Goal: Communication & Community: Answer question/provide support

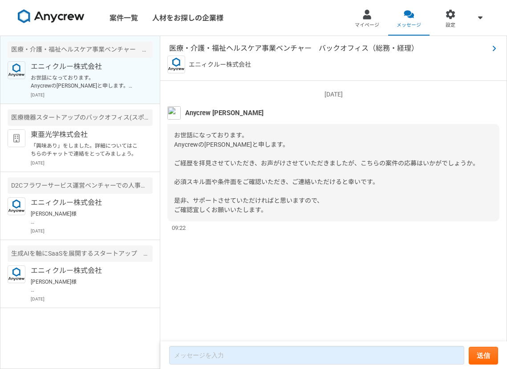
click at [230, 46] on span "医療・介護・福祉ヘルスケア事業ベンチャー　バックオフィス（総務・経理）" at bounding box center [329, 48] width 320 height 11
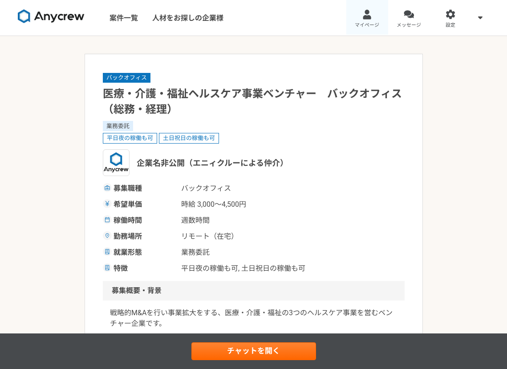
click at [369, 18] on div at bounding box center [367, 14] width 10 height 10
click at [408, 16] on div at bounding box center [409, 14] width 10 height 10
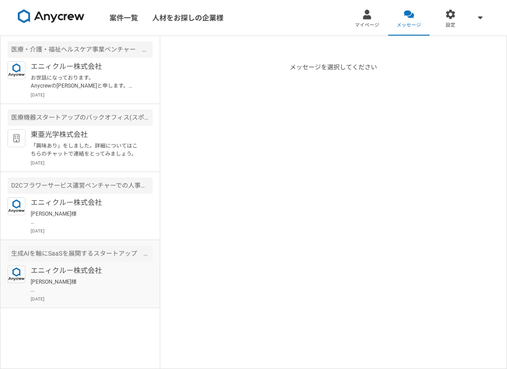
click at [105, 283] on p "[PERSON_NAME]様 ご調整いただきましてありがとうございます。 承知いたしました。 稼働時間を増やしていきたいと考えておりますので、また何かご紹介い…" at bounding box center [86, 286] width 110 height 16
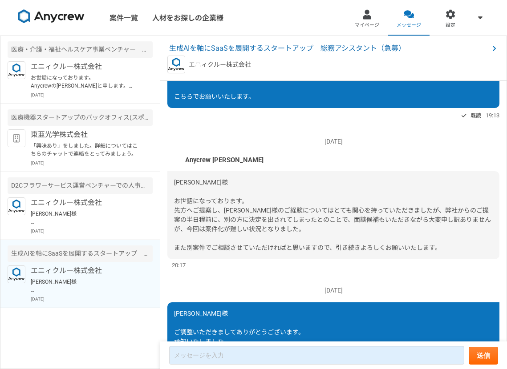
scroll to position [1009, 0]
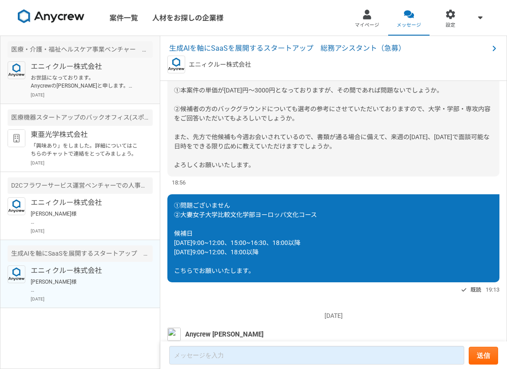
click at [89, 70] on p "エニィクルー株式会社" at bounding box center [86, 66] width 110 height 11
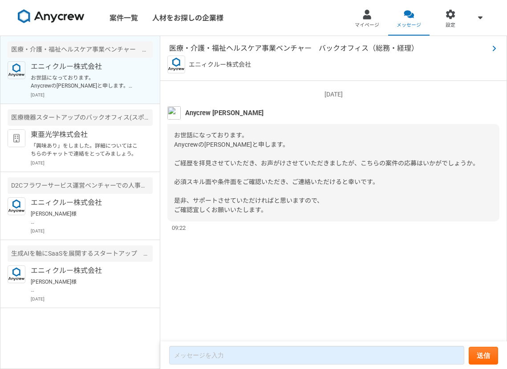
click at [200, 51] on span "医療・介護・福祉ヘルスケア事業ベンチャー　バックオフィス（総務・経理）" at bounding box center [329, 48] width 320 height 11
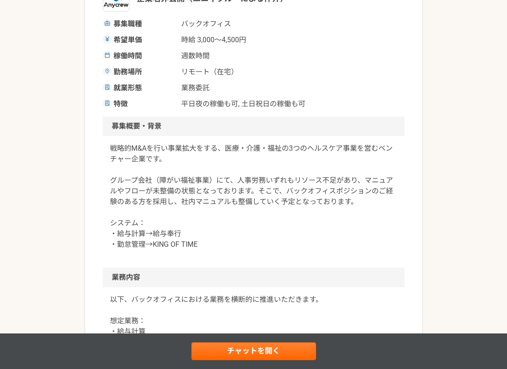
scroll to position [119, 0]
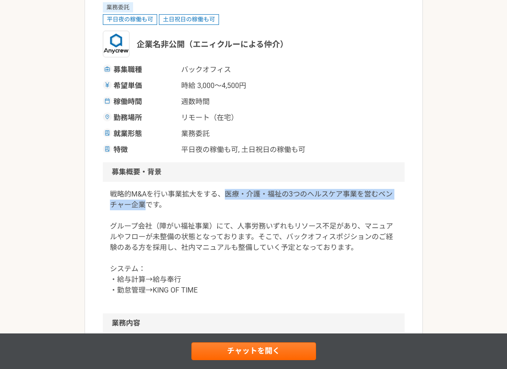
drag, startPoint x: 222, startPoint y: 195, endPoint x: 144, endPoint y: 210, distance: 79.7
click at [144, 210] on p "戦略的M&Aを行い事業拡大をする、医療・介護・福祉の3つのヘルスケア事業を営むベンチャー企業です。 グループ会社（障がい福祉事業）にて、人事労務いずれもリソー…" at bounding box center [253, 242] width 287 height 107
copy p "医療・介護・福祉の3つのヘルスケア事業を営むベンチャー企業"
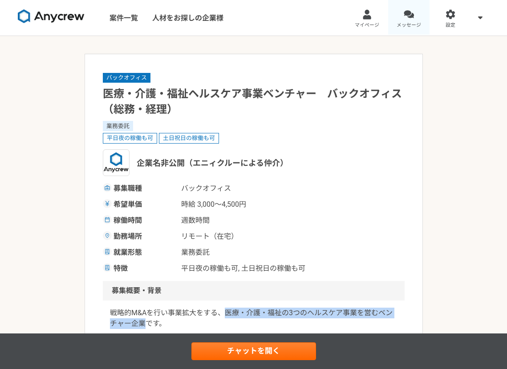
click at [407, 11] on div at bounding box center [409, 14] width 10 height 10
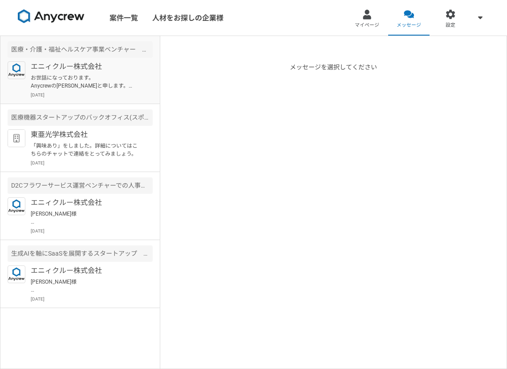
click at [127, 77] on p "お世話になっております。 Anycrewの[PERSON_NAME]と申します。 ご経歴を拝見させていただき、お声がけさせていただきましたが、こちらの案件の応…" at bounding box center [86, 82] width 110 height 16
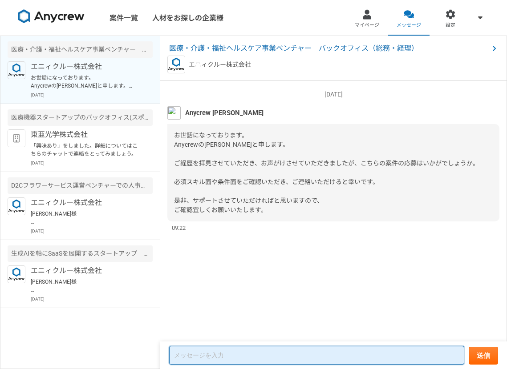
click at [247, 339] on textarea at bounding box center [316, 355] width 295 height 19
type textarea "斎"
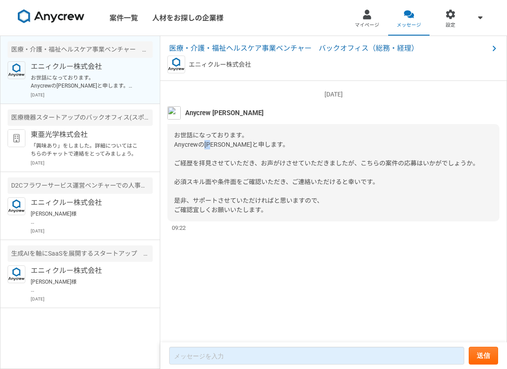
drag, startPoint x: 215, startPoint y: 146, endPoint x: 203, endPoint y: 146, distance: 11.6
click at [203, 146] on span "お世話になっております。 Anycrewの[PERSON_NAME]と申します。 ご経歴を拝見させていただき、お声がけさせていただきましたが、こちらの案件の応…" at bounding box center [326, 173] width 305 height 82
copy span "[PERSON_NAME]"
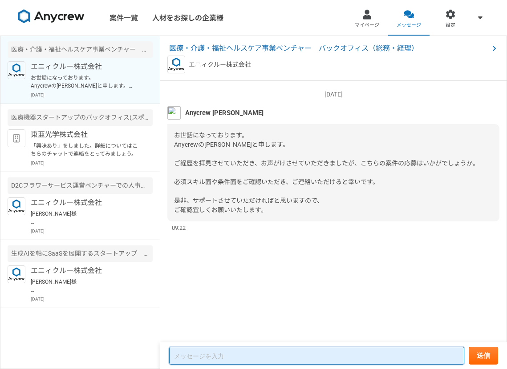
click at [207, 339] on textarea at bounding box center [316, 356] width 295 height 18
paste textarea "[PERSON_NAME]"
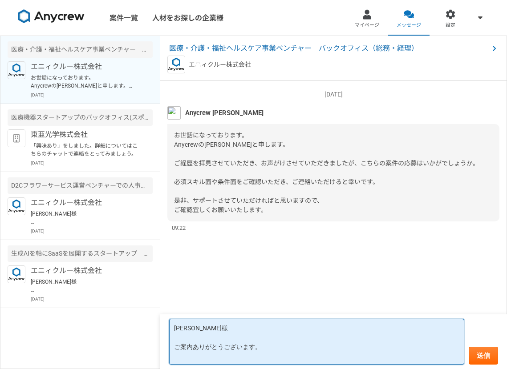
click at [259, 339] on textarea "[PERSON_NAME]様 ご案内ありがとうございます。" at bounding box center [316, 342] width 295 height 46
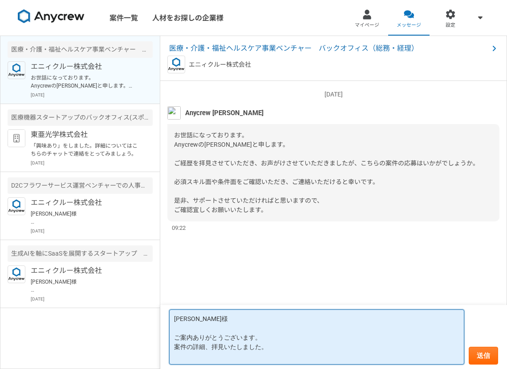
paste textarea "・給与計算→給与奉行 ・勤怠管理→KING OF TIME"
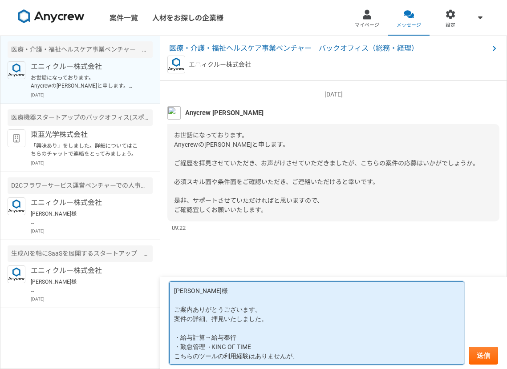
click at [174, 339] on textarea "[PERSON_NAME]様 ご案内ありがとうございます。 案件の詳細、拝見いたしました。 ・給与計算→給与奉行 ・勤怠管理→KING OF TIME こちら…" at bounding box center [316, 323] width 295 height 83
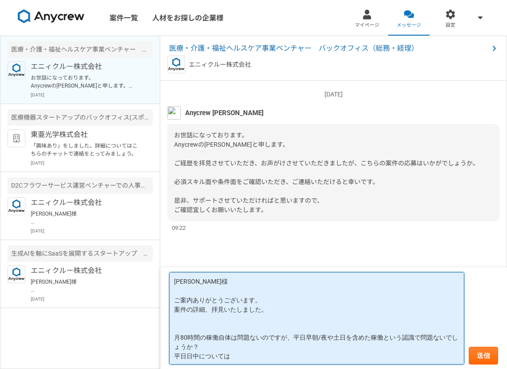
scroll to position [1, 0]
click at [240, 337] on textarea "[PERSON_NAME]様 ご案内ありがとうございます。 案件の詳細、拝見いたしました。 月80時間の稼働自体は問題ないのですが、平日早朝/夜や土日を含めた…" at bounding box center [316, 318] width 295 height 93
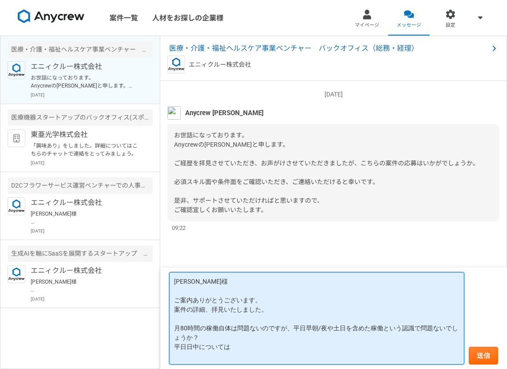
scroll to position [0, 0]
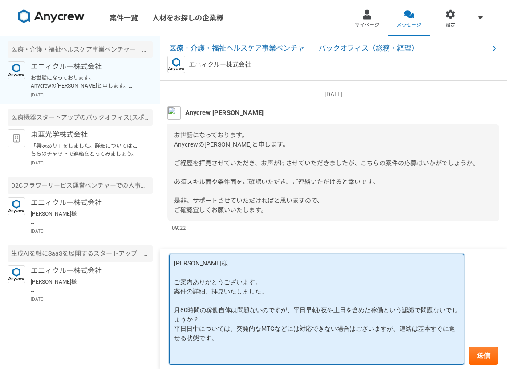
click at [447, 331] on textarea "[PERSON_NAME]様 ご案内ありがとうございます。 案件の詳細、拝見いたしました。 月80時間の稼働自体は問題ないのですが、平日早朝/夜や土日を含めた…" at bounding box center [316, 309] width 295 height 111
click at [310, 308] on textarea "[PERSON_NAME]様 ご案内ありがとうございます。 案件の詳細、拝見いたしました。 月80時間の稼働自体は問題ないのですが、平日早朝/夜や土日を含めた…" at bounding box center [316, 309] width 295 height 111
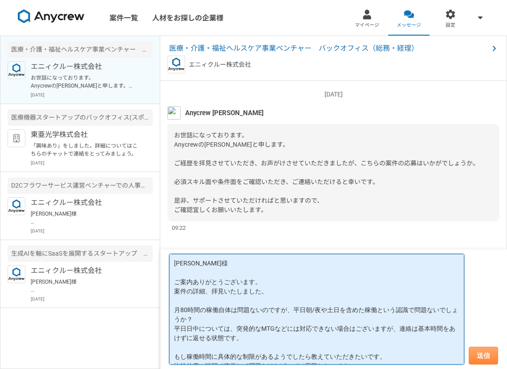
type textarea "[PERSON_NAME]様 ご案内ありがとうございます。 案件の詳細、拝見いたしました。 月80時間の稼働自体は問題ないのですが、平日朝/夜や土日を含めた稼…"
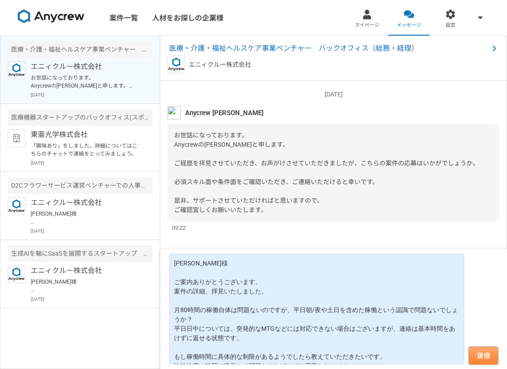
click at [449, 339] on button "送信" at bounding box center [483, 356] width 29 height 18
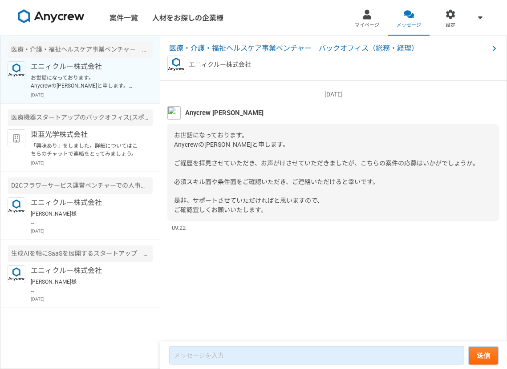
scroll to position [60, 0]
click at [261, 47] on span "医療・介護・福祉ヘルスケア事業ベンチャー　バックオフィス（総務・経理）" at bounding box center [329, 48] width 320 height 11
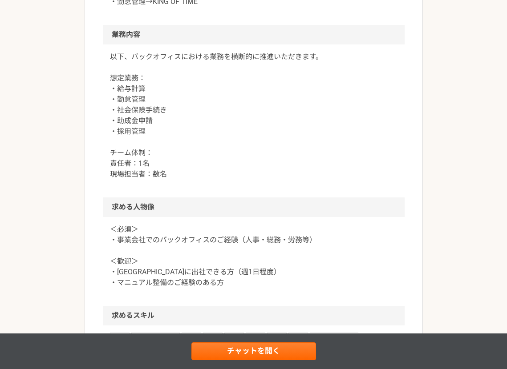
scroll to position [199, 0]
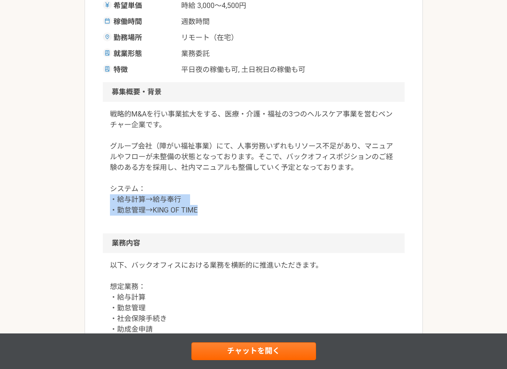
drag, startPoint x: 113, startPoint y: 198, endPoint x: 211, endPoint y: 210, distance: 99.5
click at [211, 210] on p "戦略的M&Aを行い事業拡大をする、医療・介護・福祉の3つのヘルスケア事業を営むベンチャー企業です。 グループ会社（障がい福祉事業）にて、人事労務いずれもリソー…" at bounding box center [253, 162] width 287 height 107
copy p "・給与計算→給与奉行 ・勤怠管理→KING OF TIME"
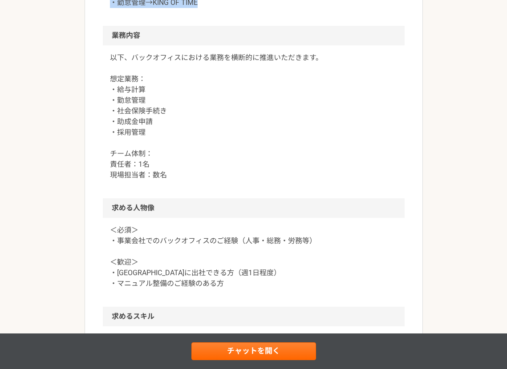
scroll to position [415, 0]
